Goal: Task Accomplishment & Management: Manage account settings

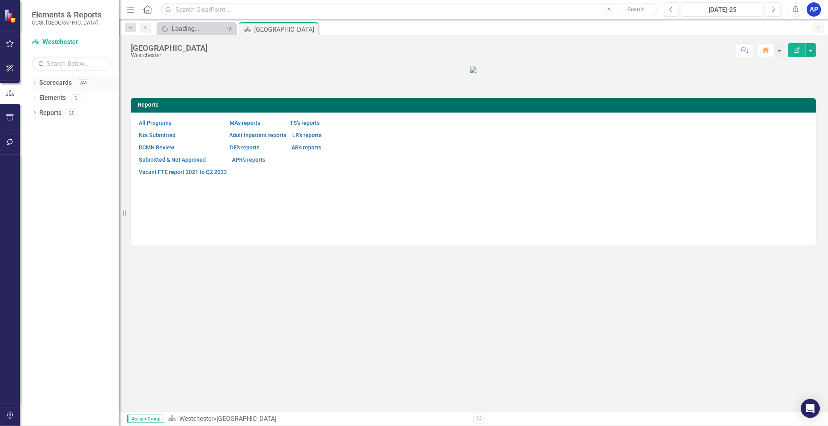
click at [35, 83] on icon "Dropdown" at bounding box center [35, 84] width 6 height 4
click at [38, 98] on icon "Dropdown" at bounding box center [39, 97] width 6 height 5
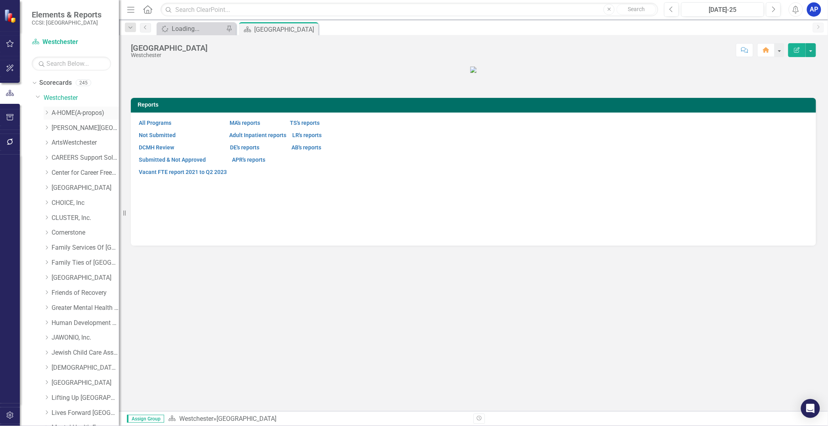
click at [62, 110] on link "A-HOME(A-propos)" at bounding box center [85, 113] width 67 height 9
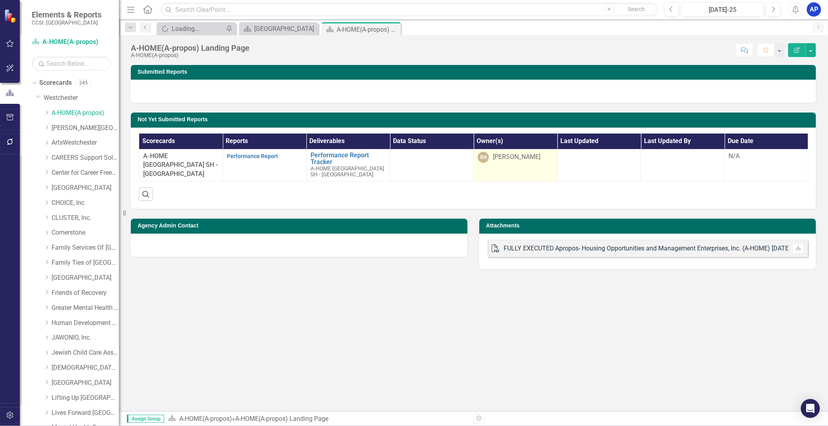
click at [517, 154] on div "[PERSON_NAME]" at bounding box center [517, 157] width 48 height 9
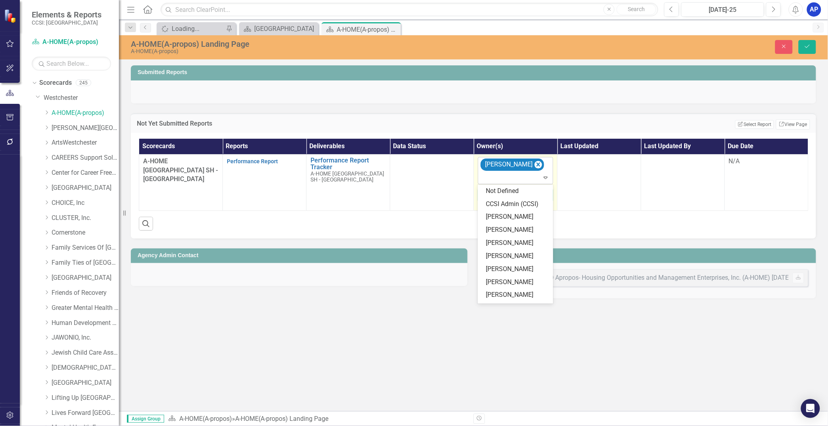
click at [545, 177] on icon at bounding box center [546, 178] width 4 height 2
click at [786, 46] on icon "Close" at bounding box center [784, 47] width 7 height 6
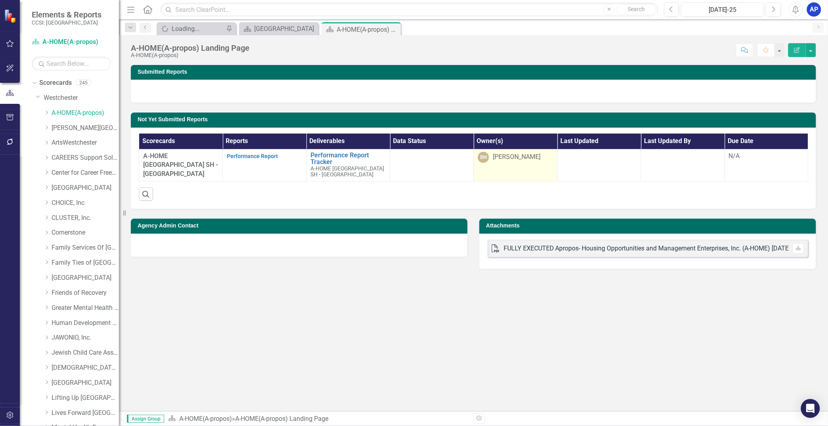
click at [510, 154] on div "[PERSON_NAME]" at bounding box center [517, 157] width 48 height 9
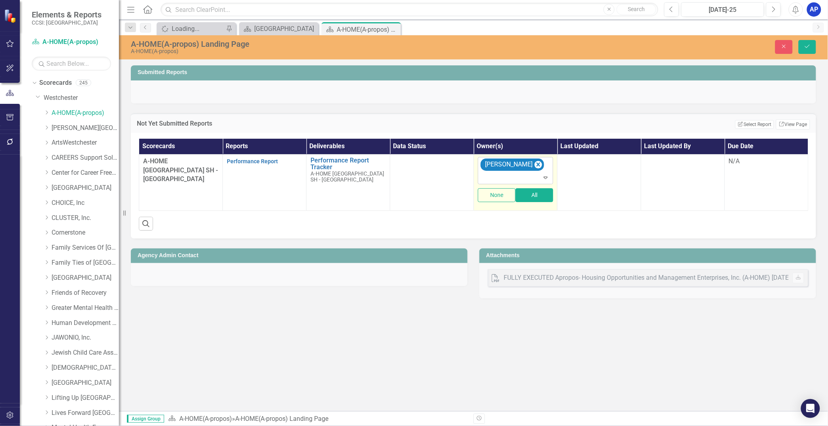
click at [546, 177] on icon "Expand" at bounding box center [546, 178] width 8 height 6
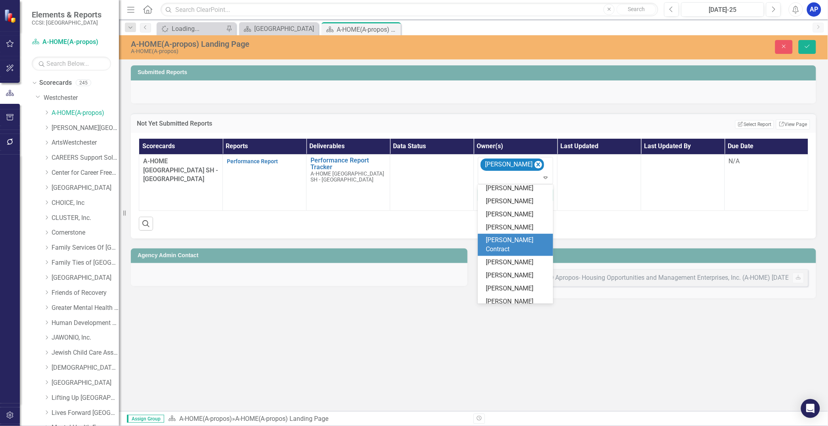
scroll to position [952, 0]
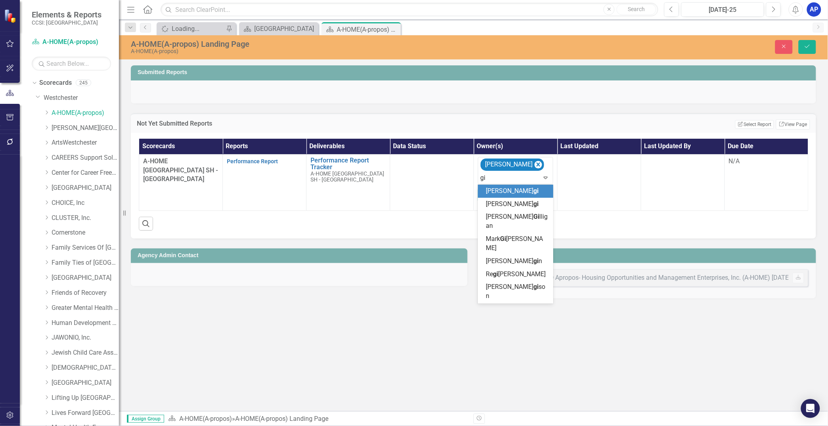
type input "giu"
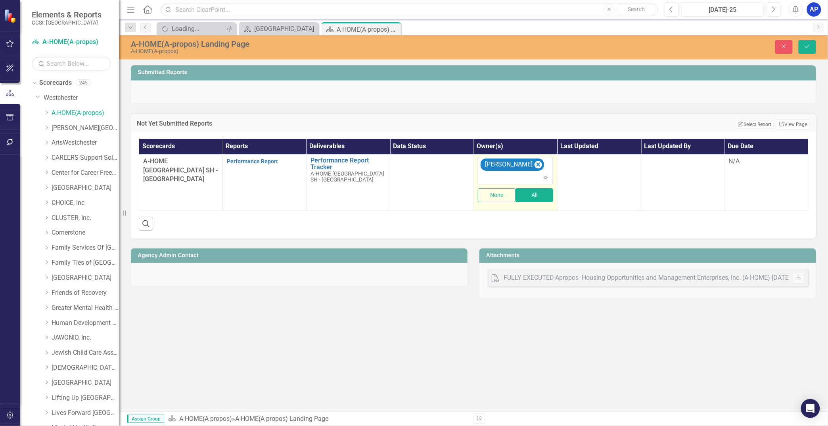
click at [544, 177] on icon "Expand" at bounding box center [546, 178] width 8 height 6
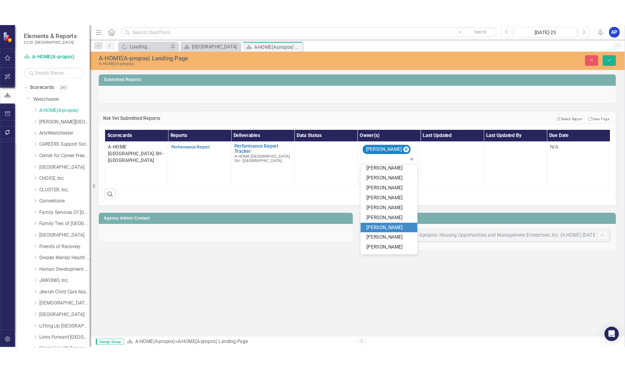
scroll to position [1825, 0]
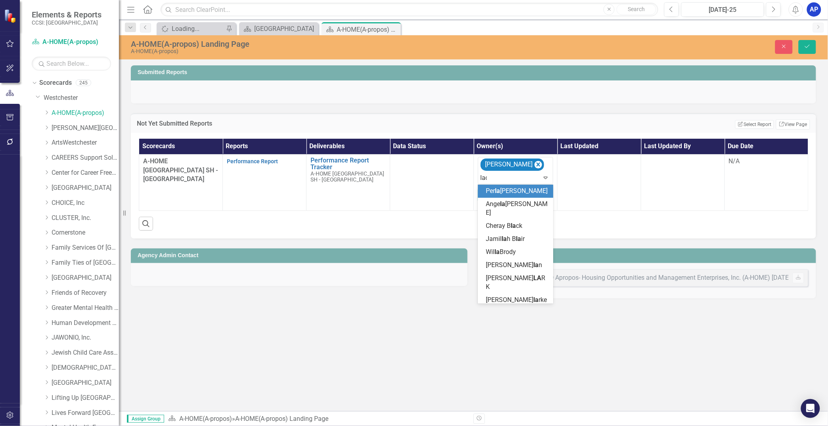
type input "laca"
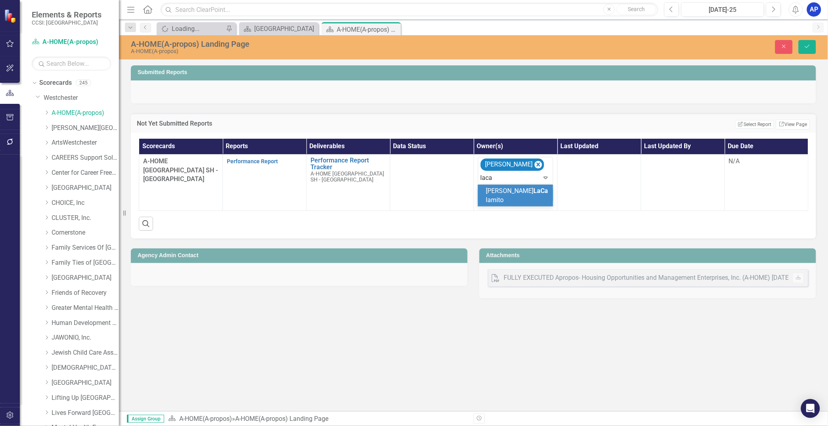
click at [533, 191] on span "LaCa" at bounding box center [540, 191] width 15 height 8
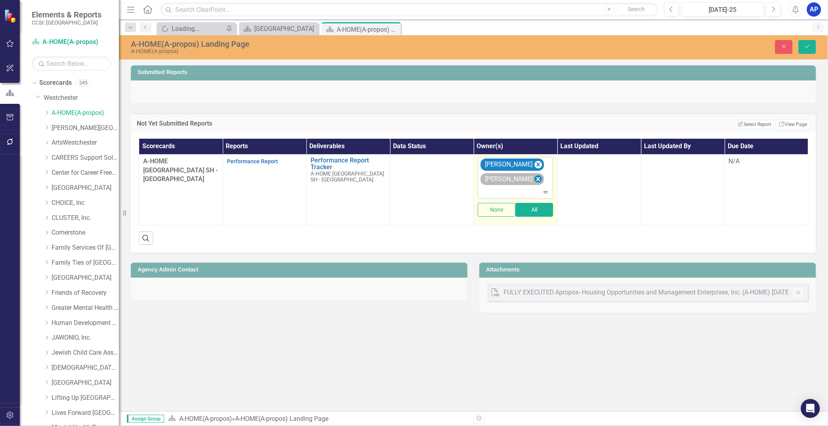
click at [542, 179] on icon "Remove Marianne LaCalamito" at bounding box center [539, 180] width 8 height 10
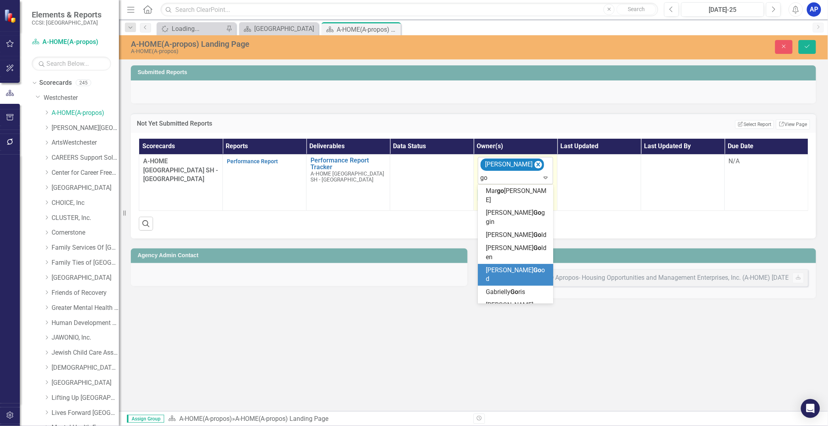
type input "g"
type input "p"
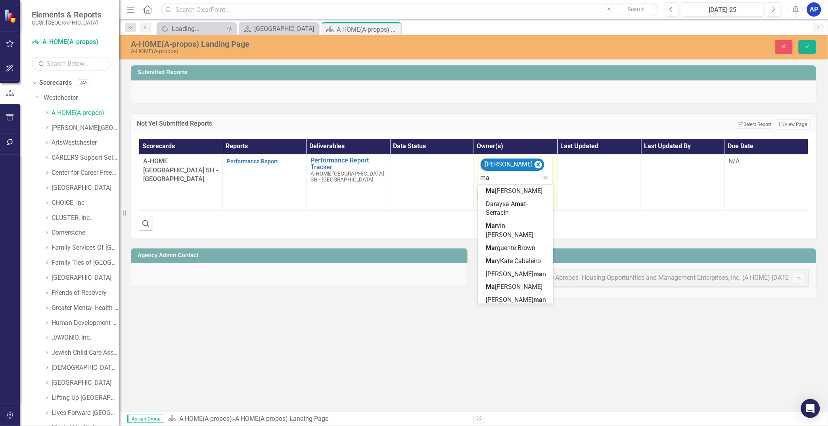
type input "m"
type input "per"
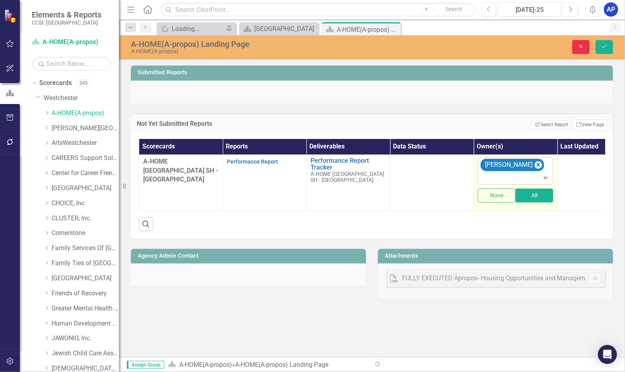
click at [576, 44] on button "Close" at bounding box center [580, 47] width 17 height 14
